Goal: Check status: Check status

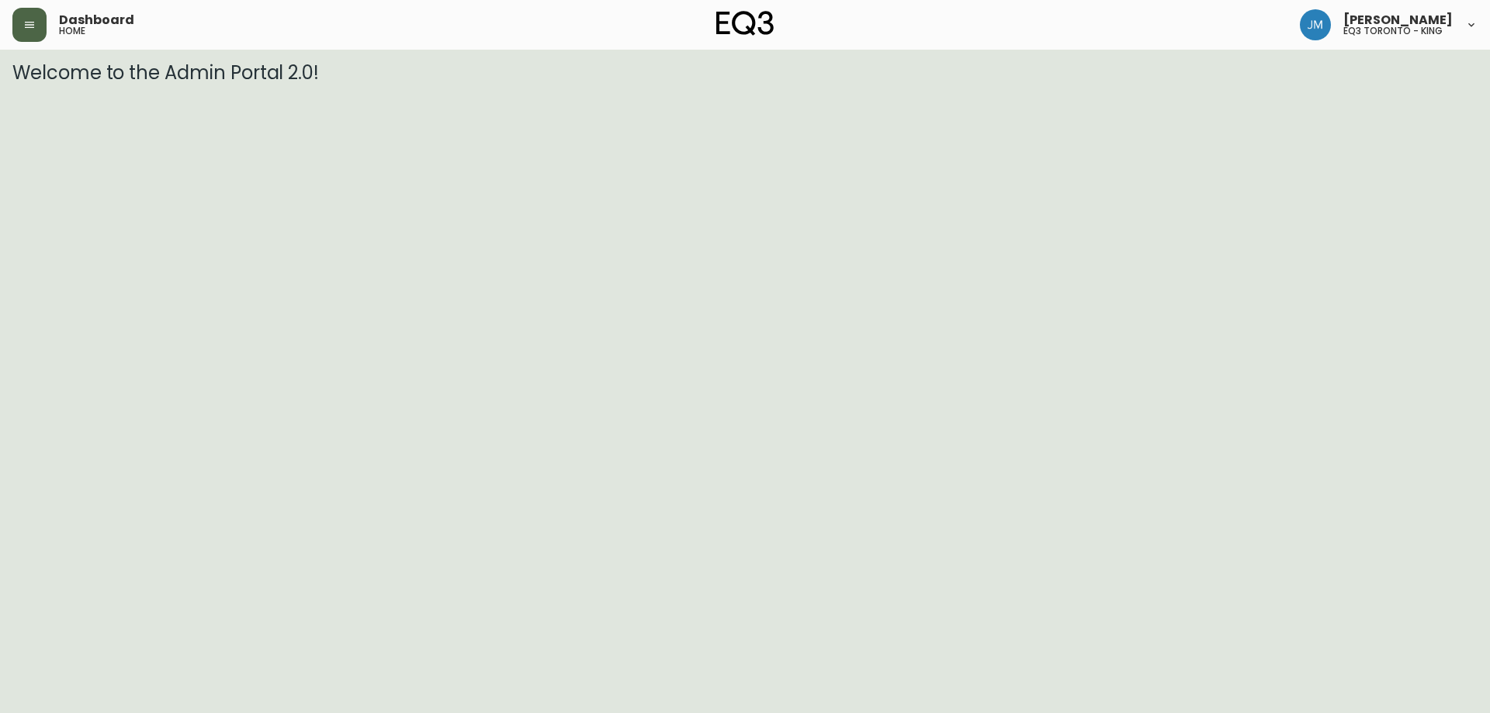
click at [27, 28] on button "button" at bounding box center [29, 25] width 34 height 34
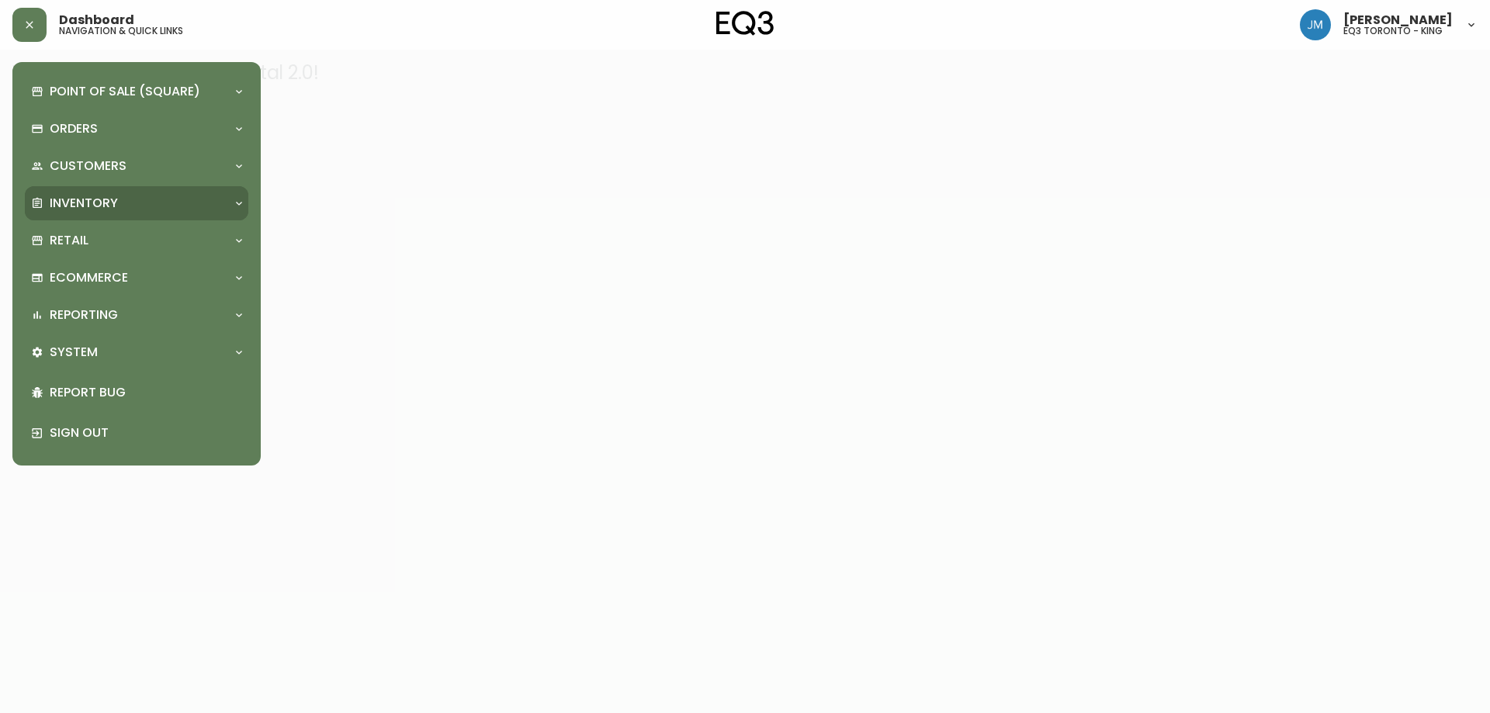
click at [100, 205] on p "Inventory" at bounding box center [84, 203] width 68 height 17
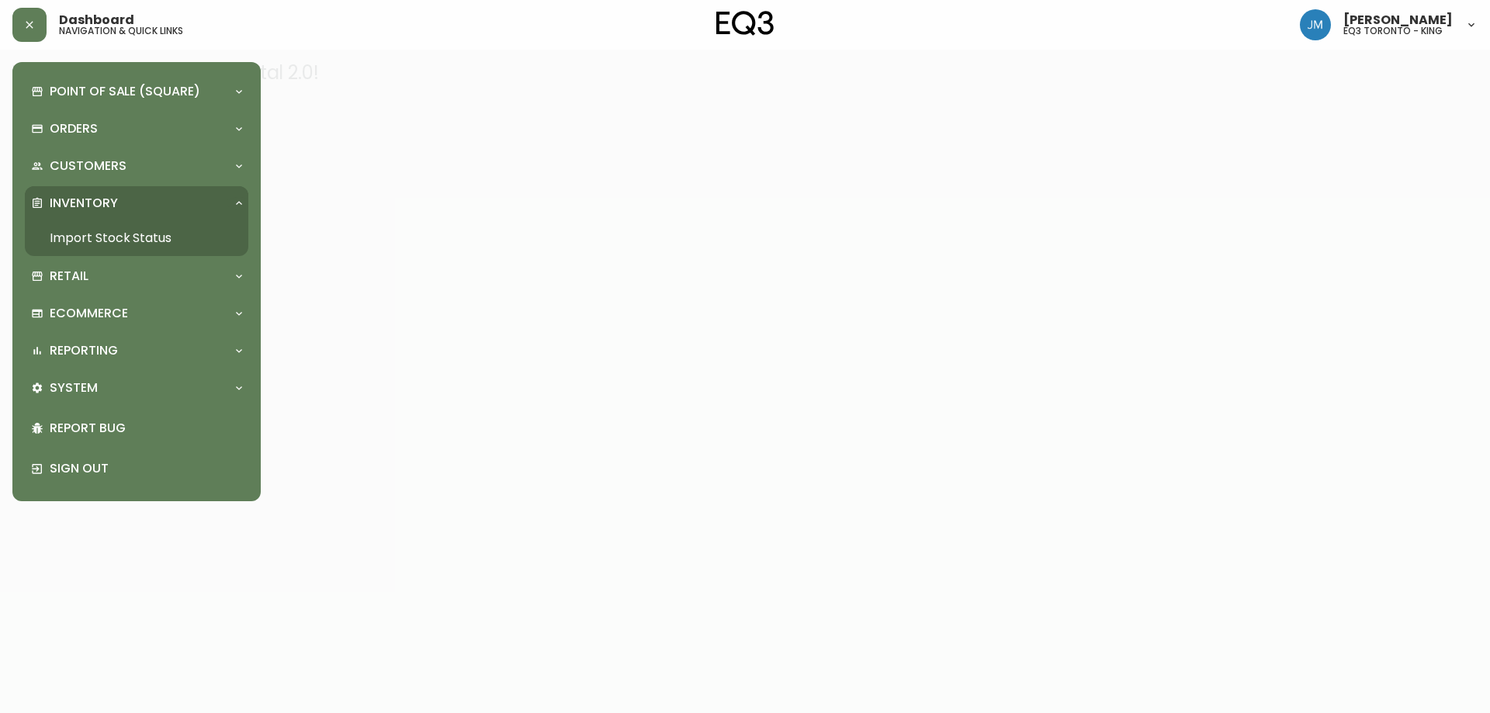
click at [123, 241] on link "Import Stock Status" at bounding box center [137, 238] width 224 height 36
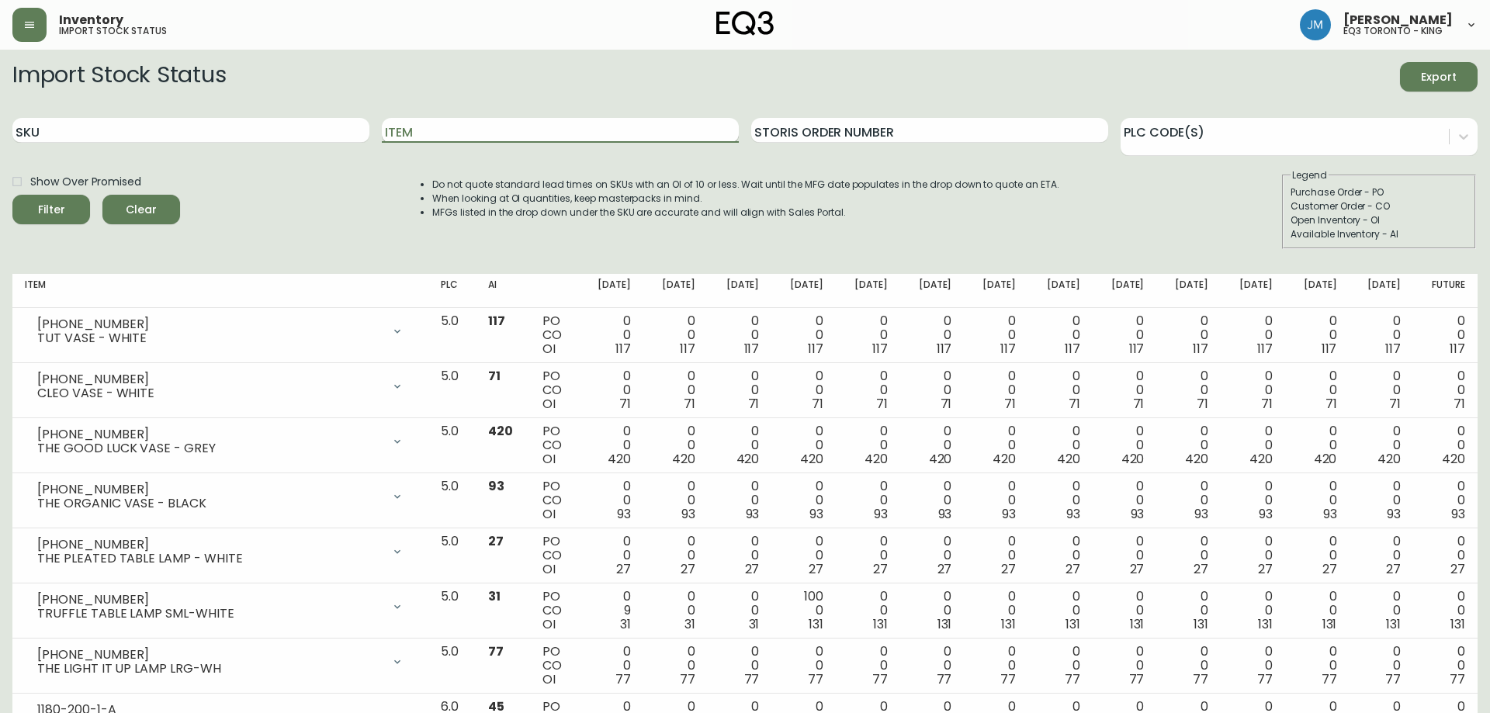
click at [498, 135] on input "Item" at bounding box center [560, 130] width 357 height 25
click at [12, 195] on button "Filter" at bounding box center [51, 209] width 78 height 29
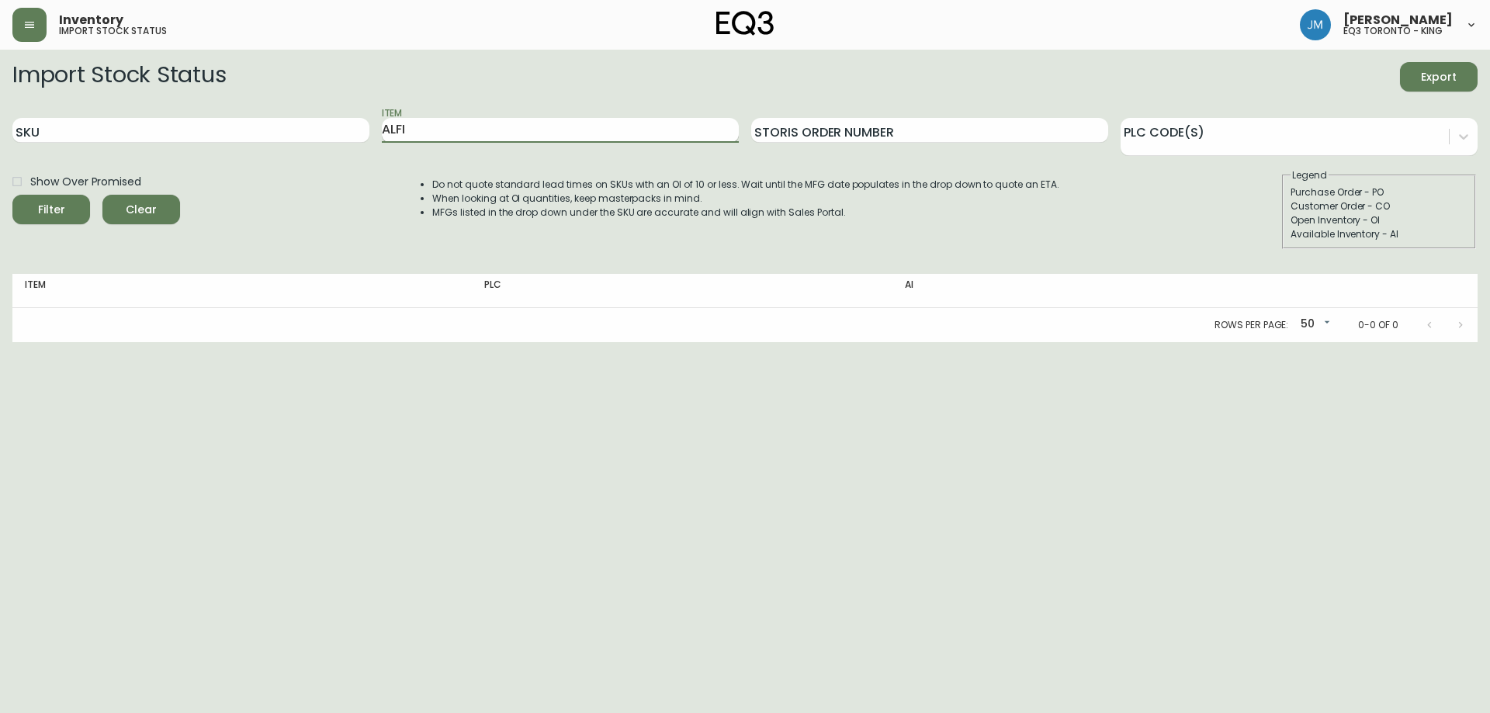
type input "ALFI"
click at [12, 195] on button "Filter" at bounding box center [51, 209] width 78 height 29
